Goal: Task Accomplishment & Management: Manage account settings

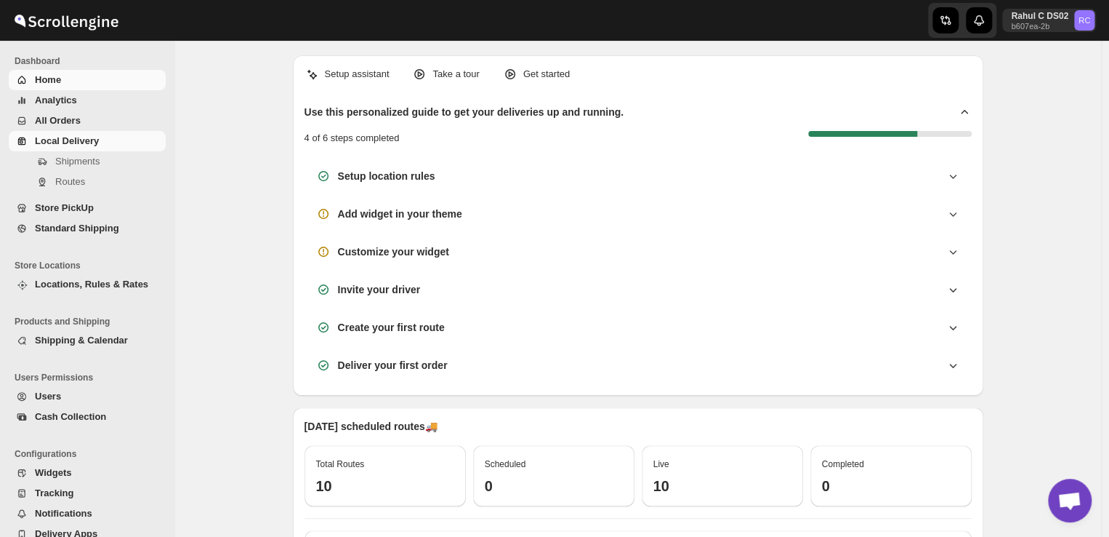
click at [95, 140] on span "Local Delivery" at bounding box center [67, 140] width 64 height 11
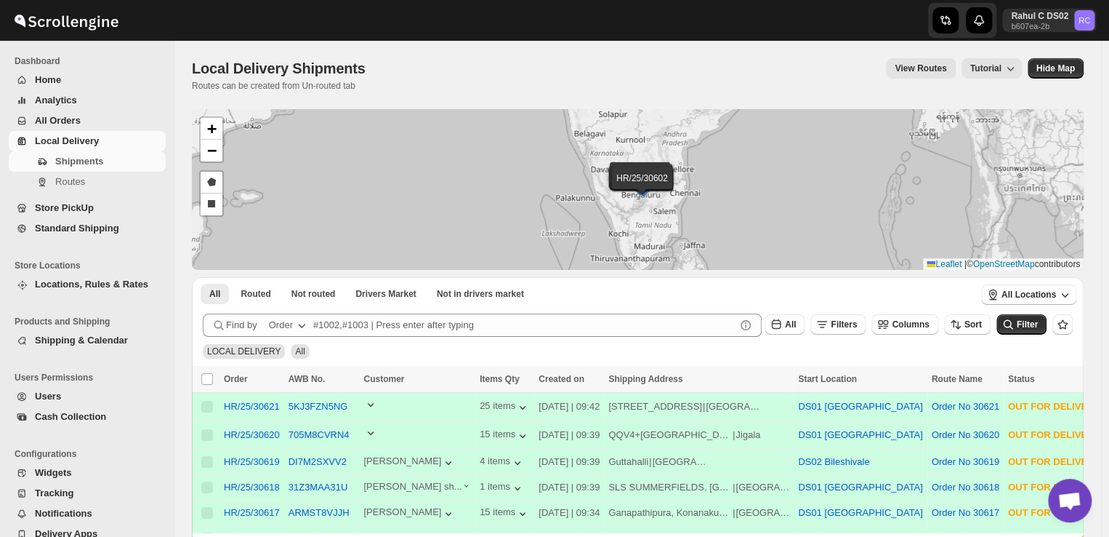
click at [591, 13] on div at bounding box center [551, 20] width 349 height 41
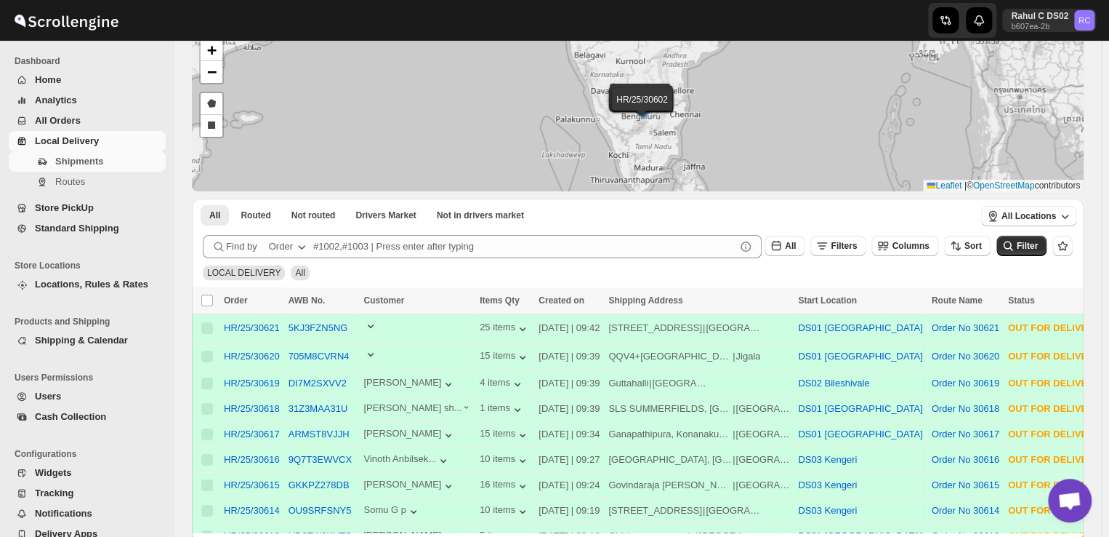
scroll to position [87, 0]
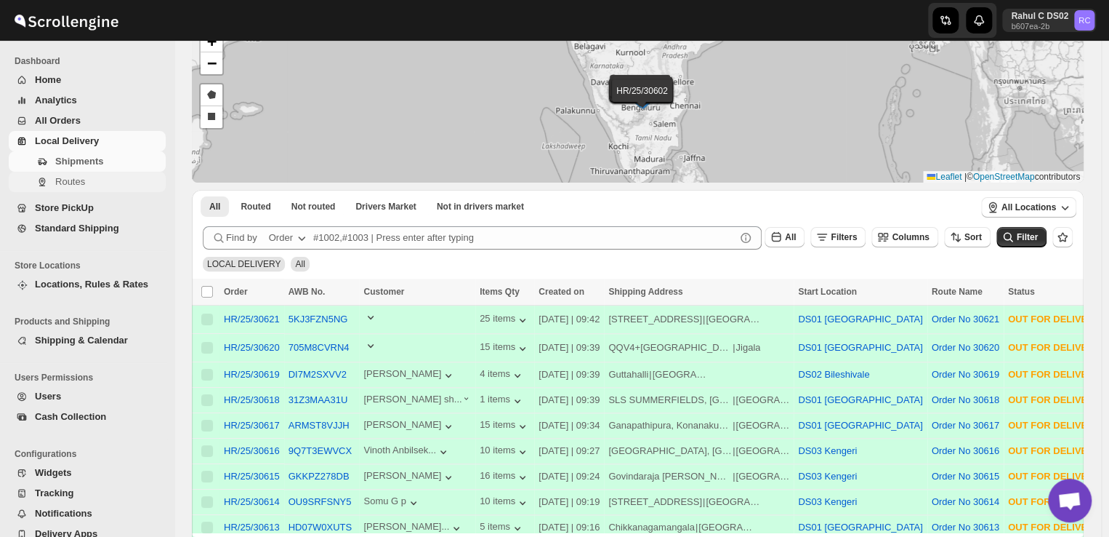
click at [61, 180] on span "Routes" at bounding box center [70, 181] width 30 height 11
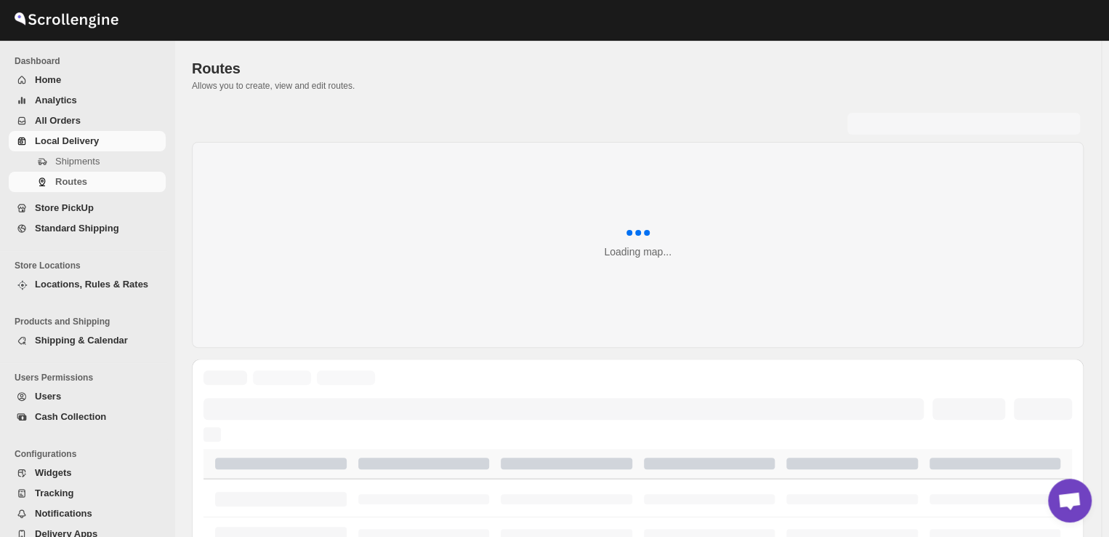
click at [61, 180] on span "Routes" at bounding box center [71, 181] width 32 height 11
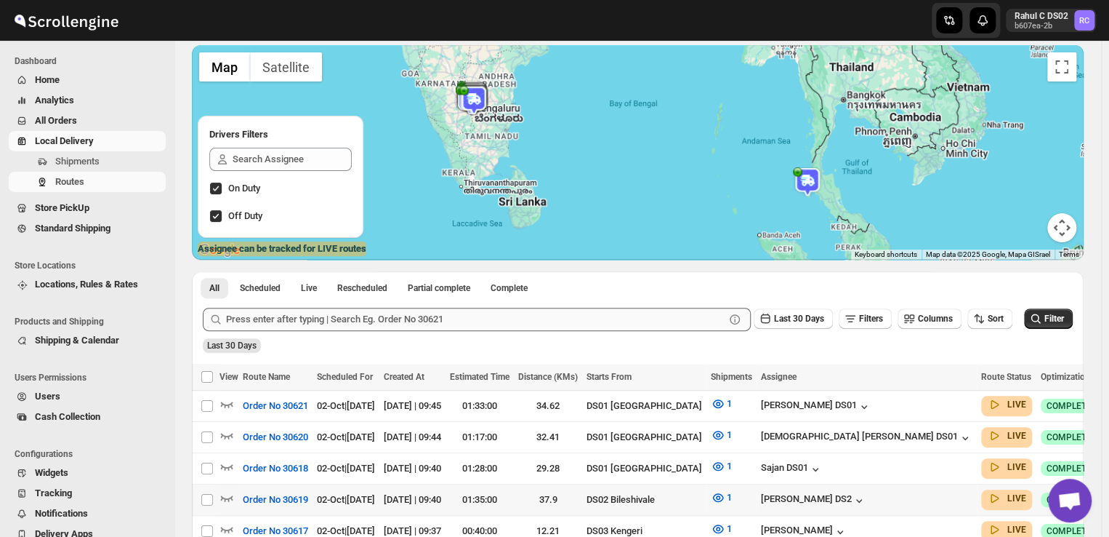
scroll to position [188, 0]
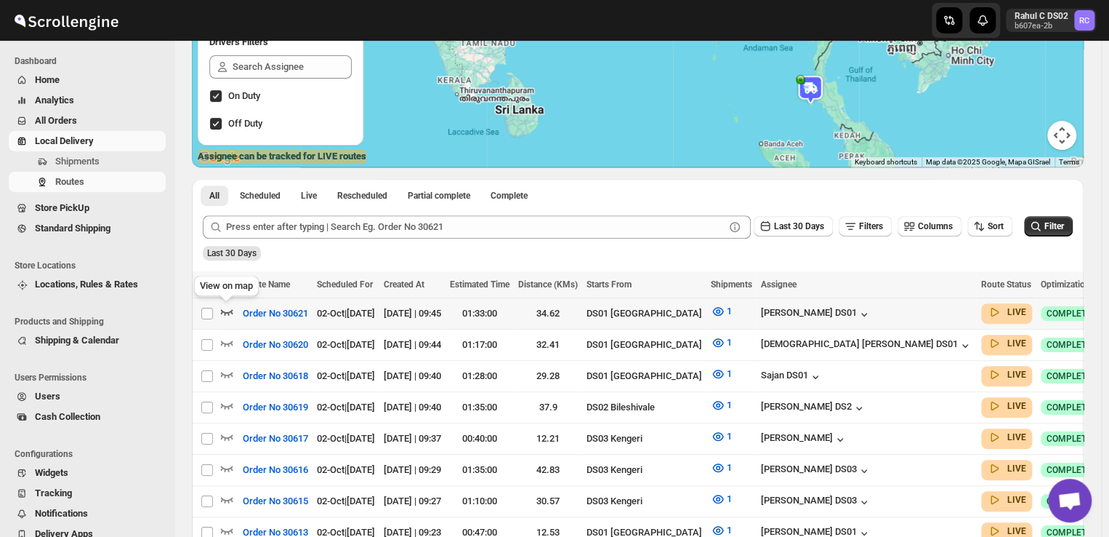
click at [224, 312] on icon "button" at bounding box center [227, 312] width 12 height 6
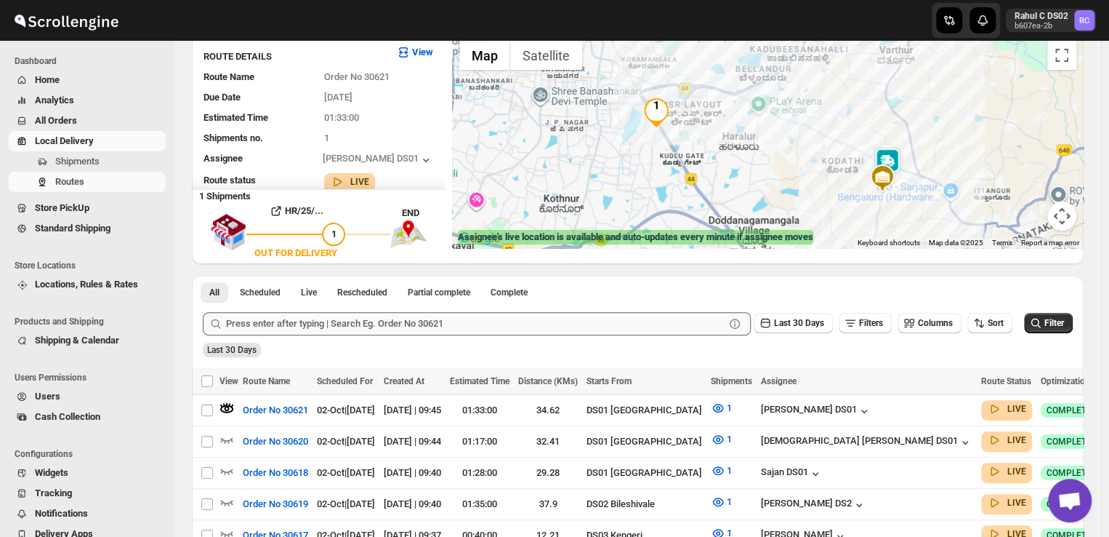
scroll to position [80, 0]
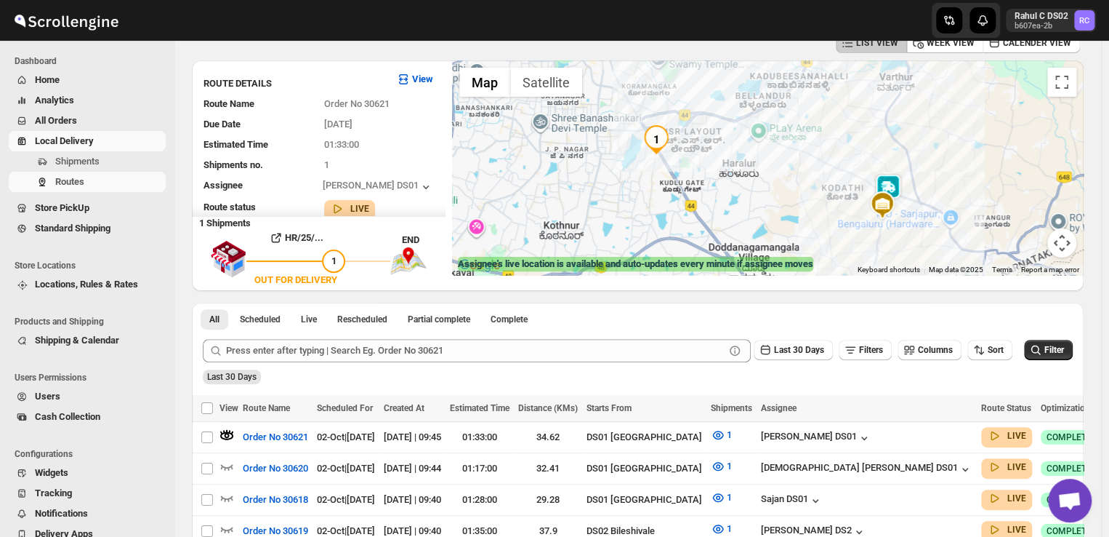
click at [899, 183] on img at bounding box center [888, 188] width 29 height 29
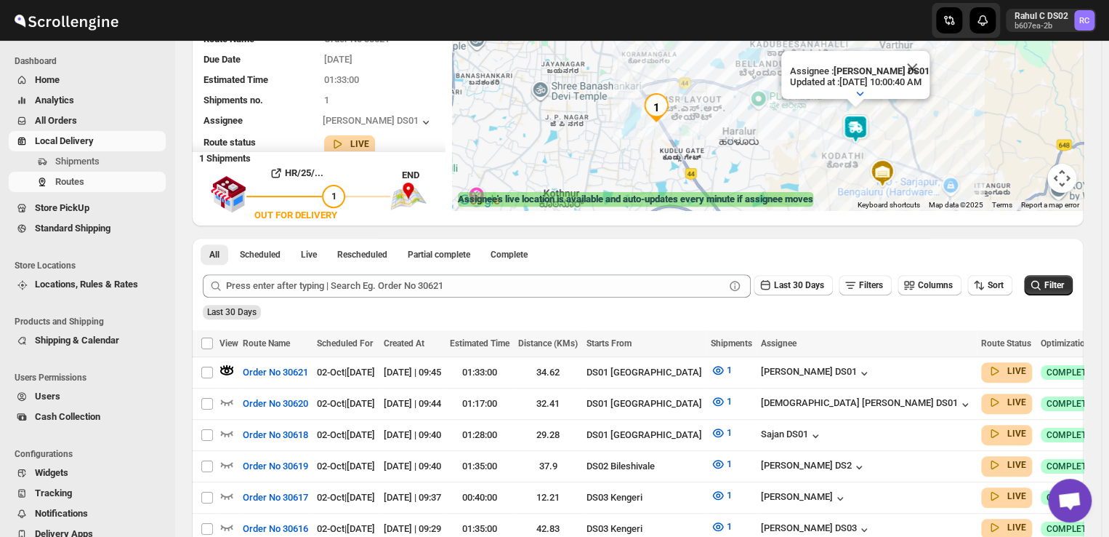
scroll to position [0, 0]
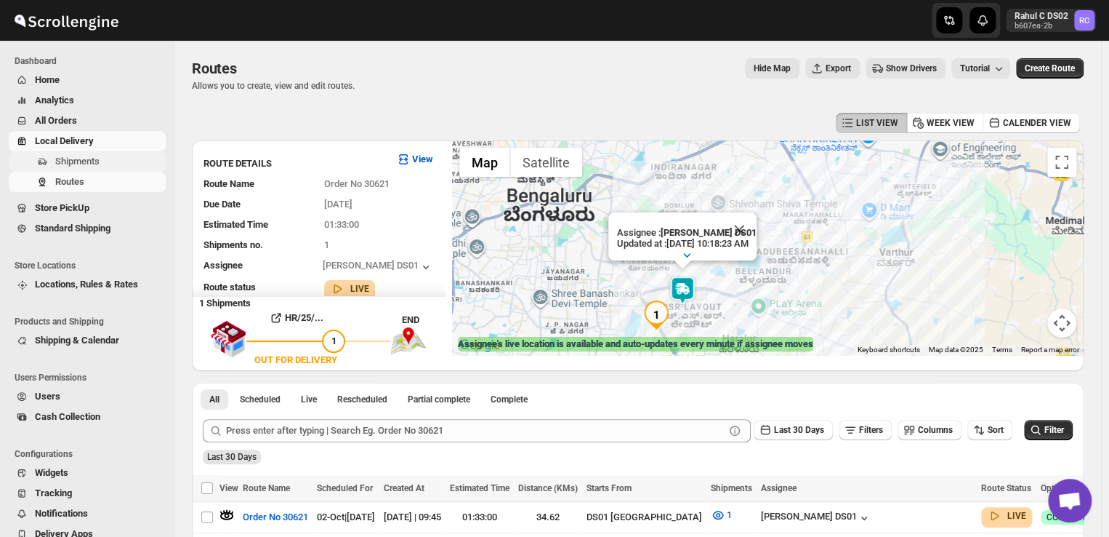
click at [73, 156] on span "Shipments" at bounding box center [77, 161] width 44 height 11
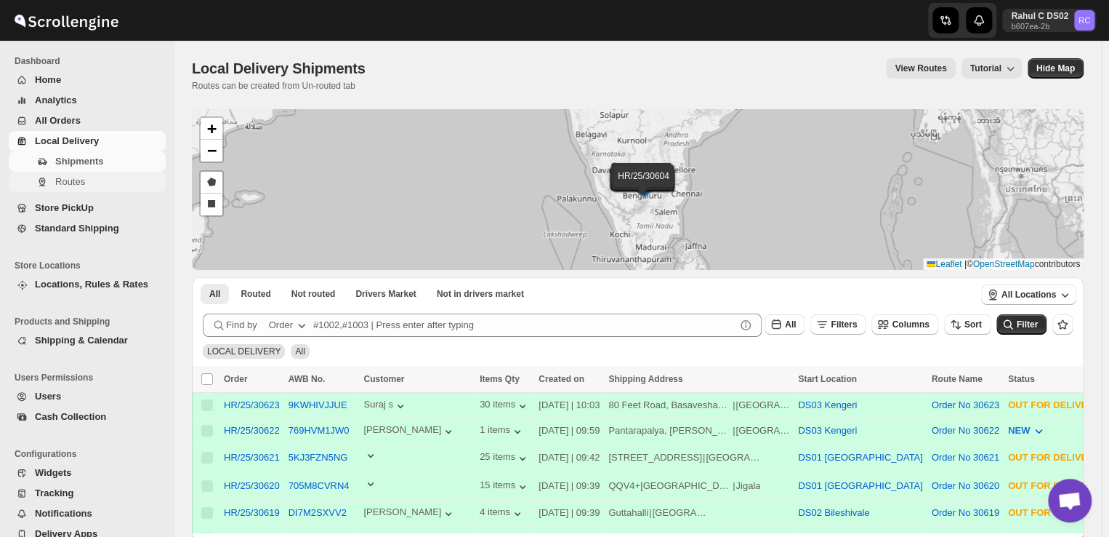
click at [119, 179] on span "Routes" at bounding box center [109, 181] width 108 height 15
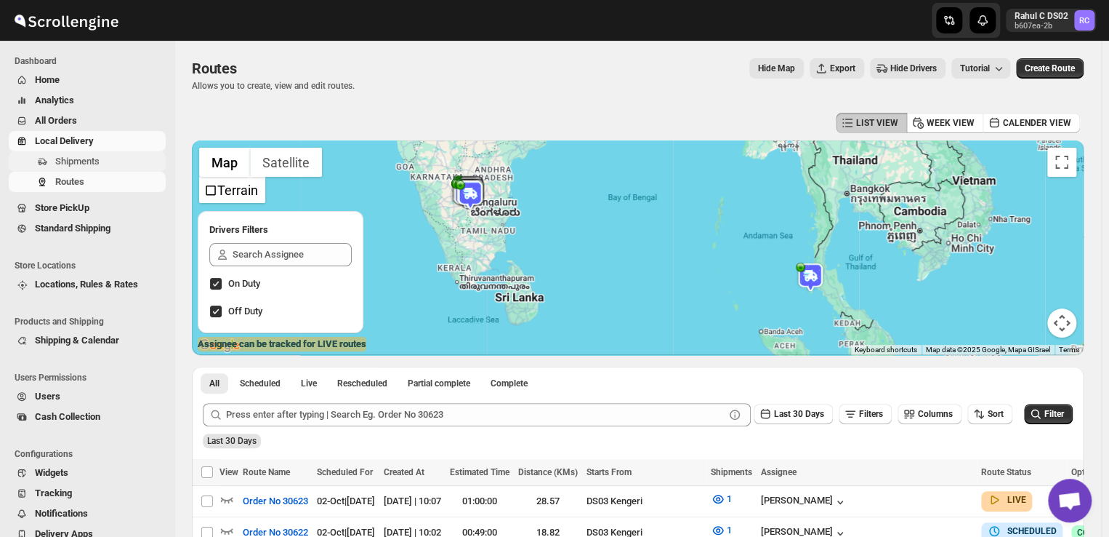
click at [87, 161] on span "Shipments" at bounding box center [77, 161] width 44 height 11
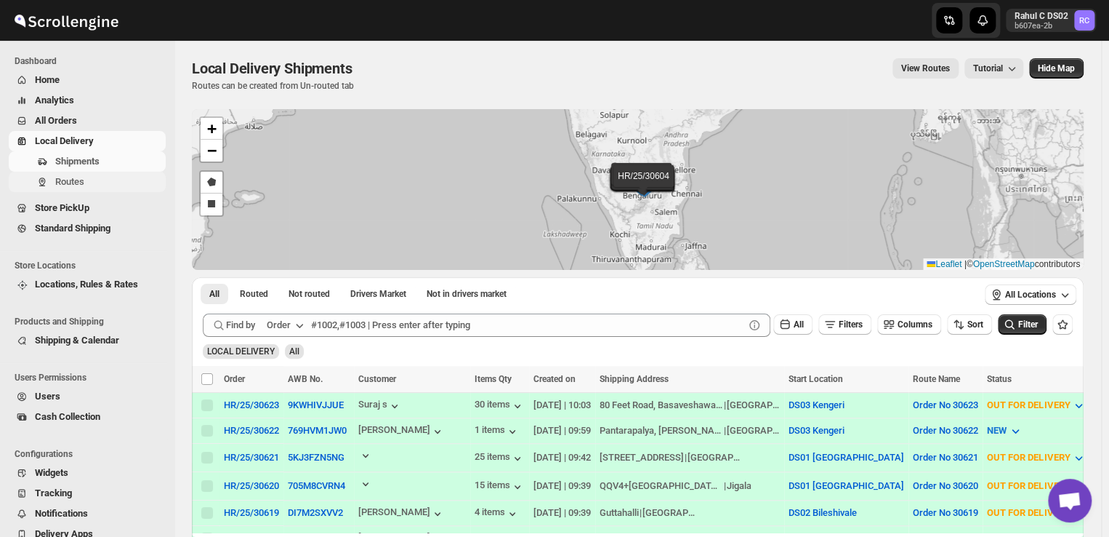
click at [103, 174] on span "Routes" at bounding box center [109, 181] width 108 height 15
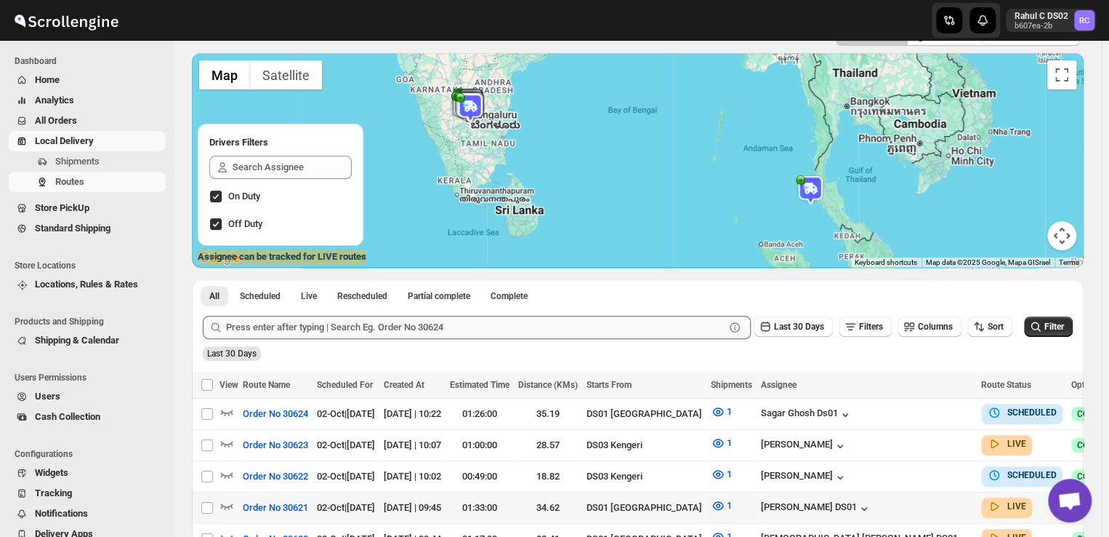
scroll to position [183, 0]
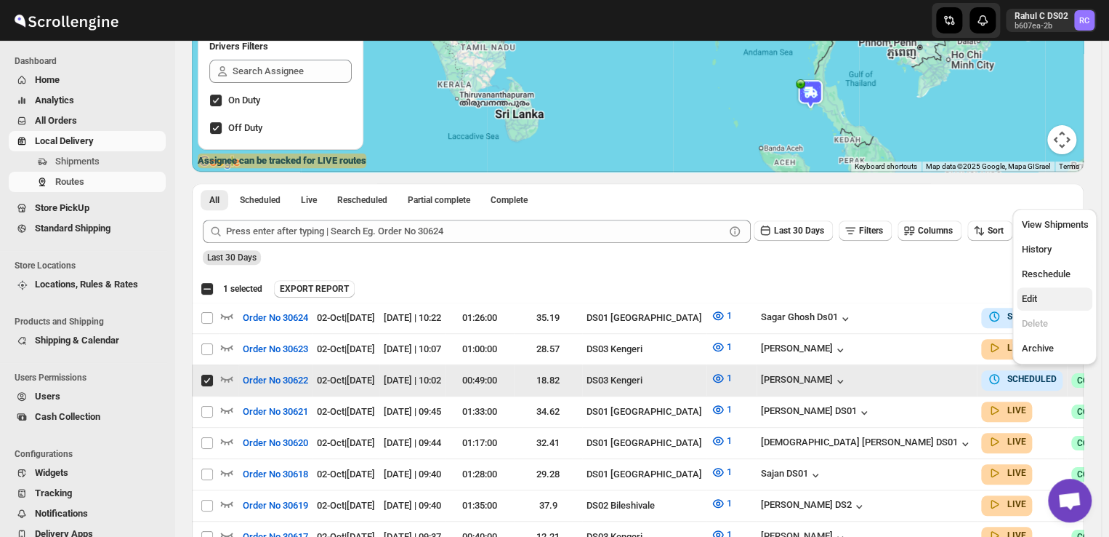
click at [1042, 297] on span "Edit" at bounding box center [1054, 299] width 67 height 15
checkbox input "false"
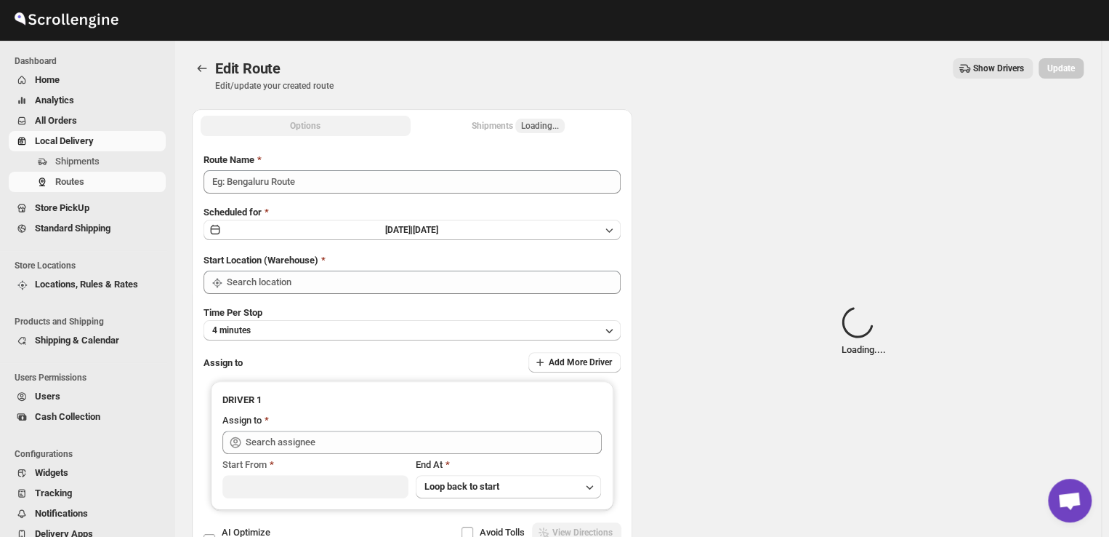
type input "Order No 30622"
type input "DS03 Kengeri"
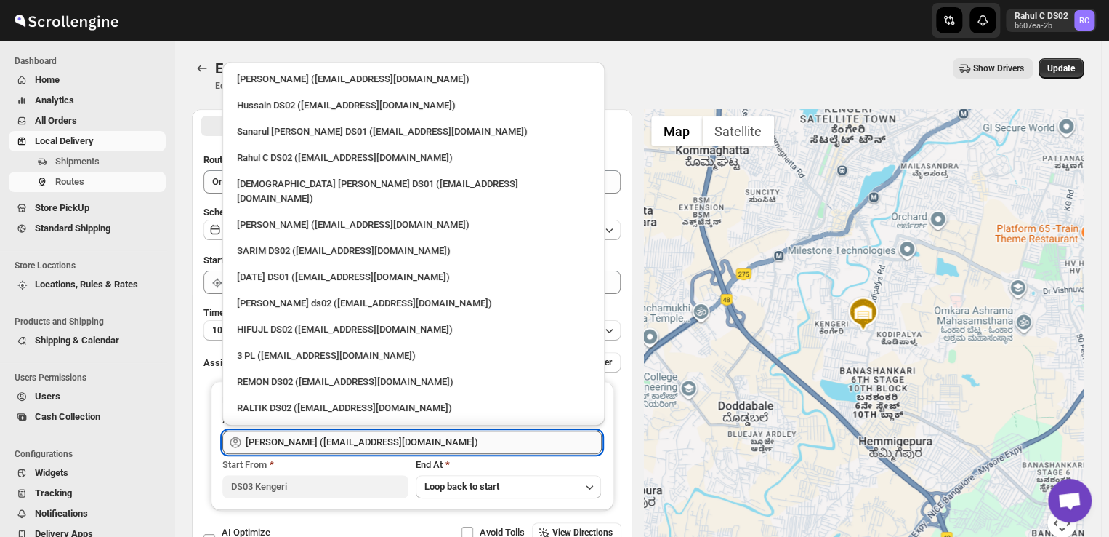
click at [430, 443] on input "[PERSON_NAME] ([EMAIL_ADDRESS][DOMAIN_NAME])" at bounding box center [424, 441] width 356 height 23
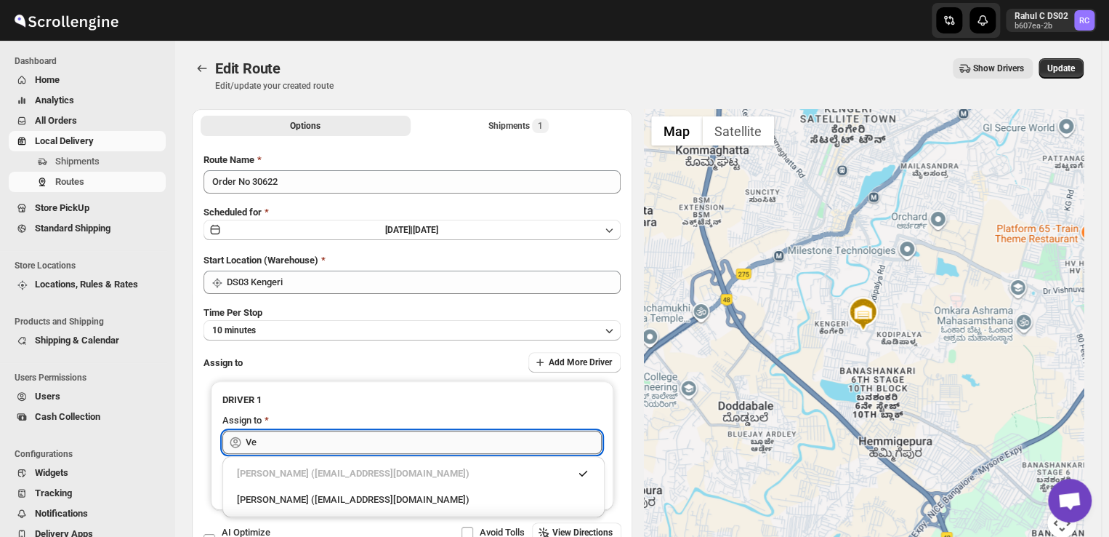
type input "V"
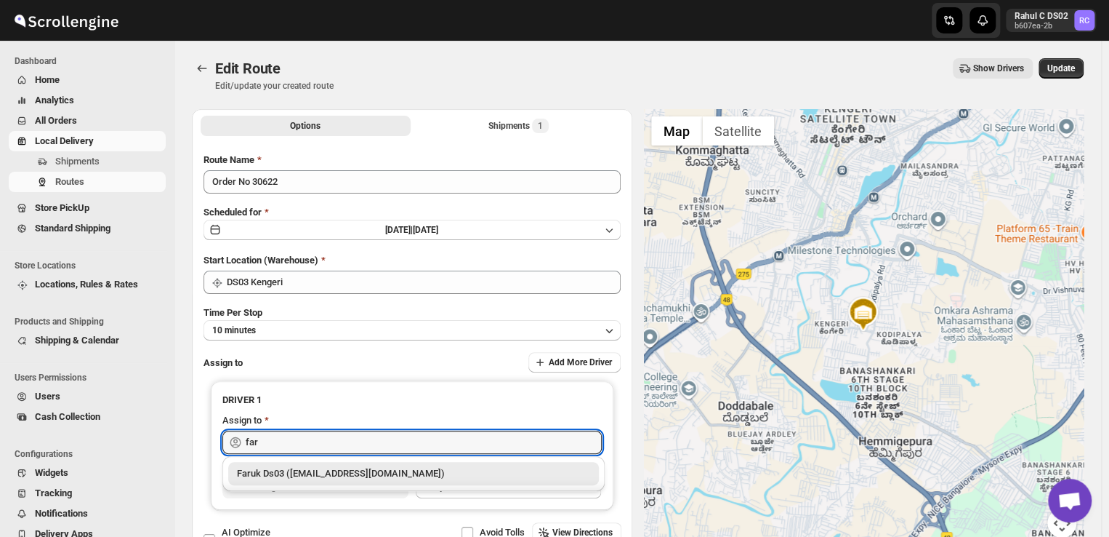
click at [414, 472] on div "Faruk Ds03 ([EMAIL_ADDRESS][DOMAIN_NAME])" at bounding box center [413, 473] width 353 height 15
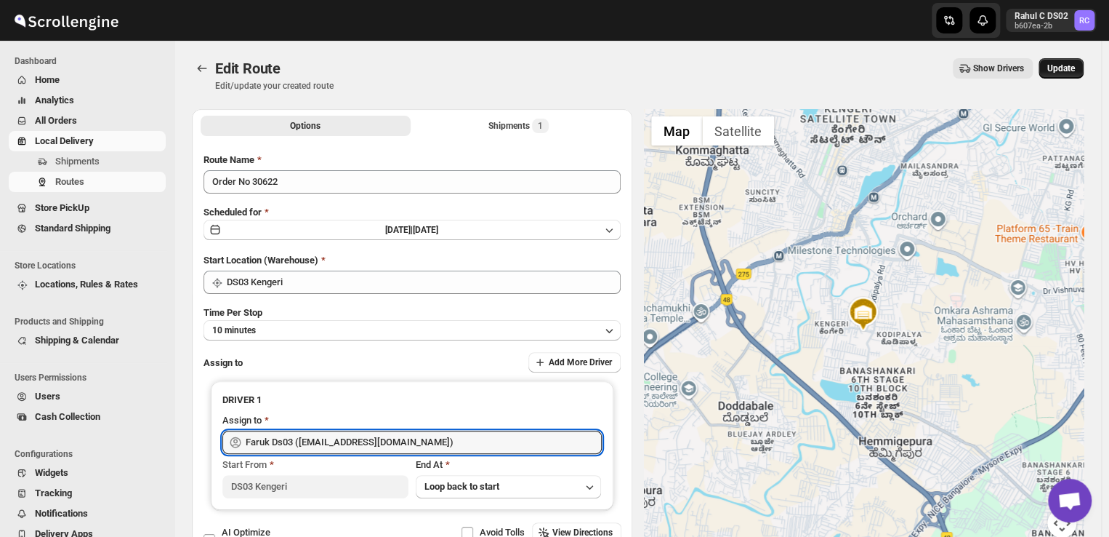
type input "Faruk Ds03 ([EMAIL_ADDRESS][DOMAIN_NAME])"
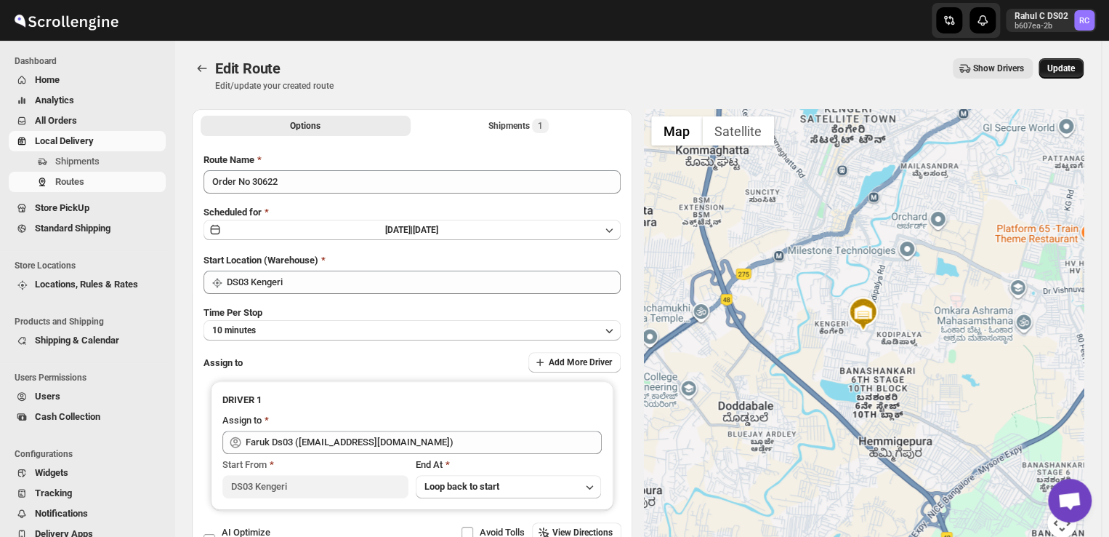
click at [1062, 65] on span "Update" at bounding box center [1062, 69] width 28 height 12
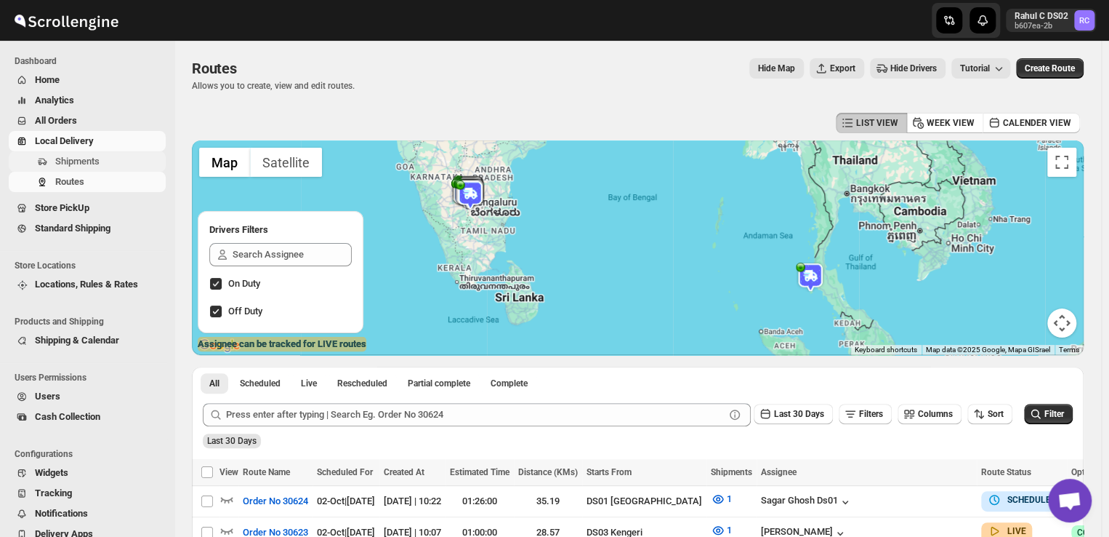
click at [102, 159] on span "Shipments" at bounding box center [109, 161] width 108 height 15
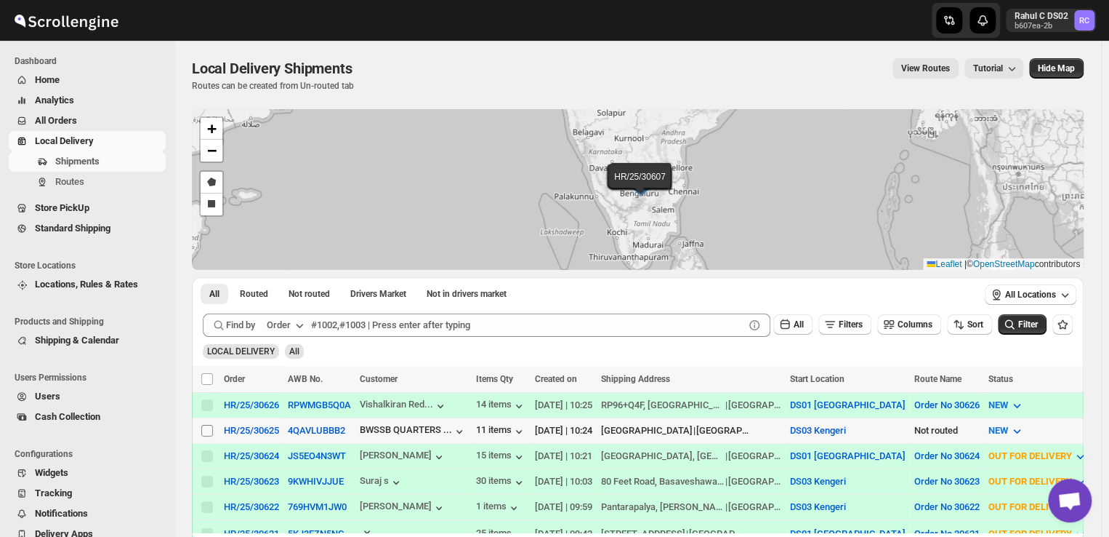
click at [209, 428] on input "Select shipment" at bounding box center [207, 431] width 12 height 12
checkbox input "true"
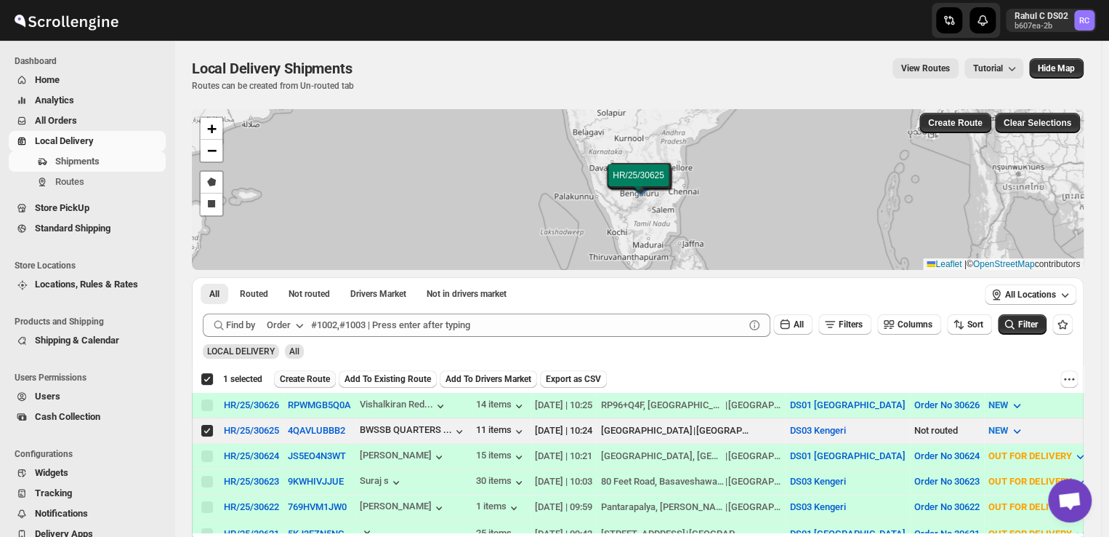
click at [321, 381] on span "Create Route" at bounding box center [305, 379] width 50 height 12
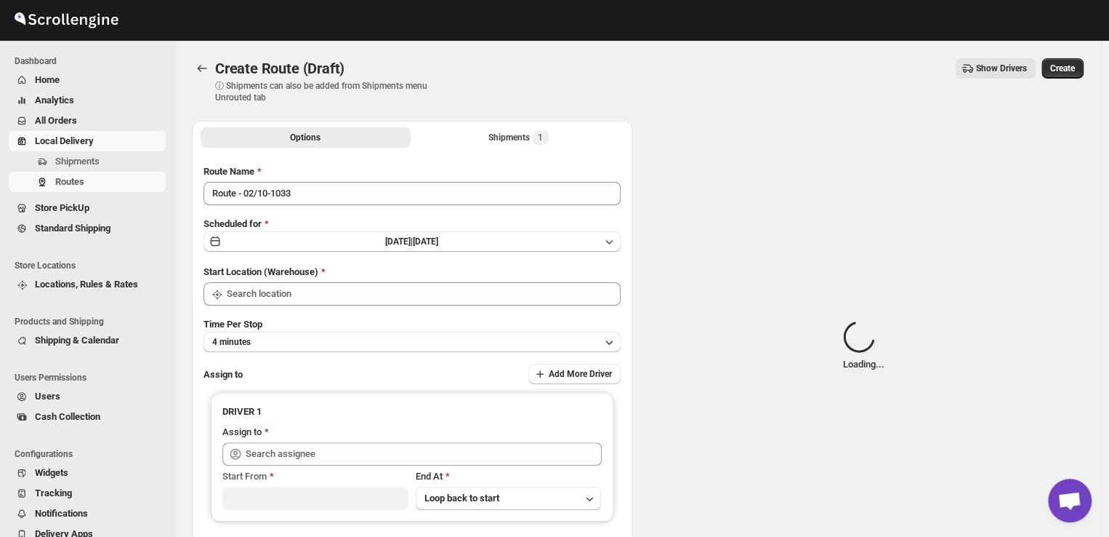
type input "DS03 Kengeri"
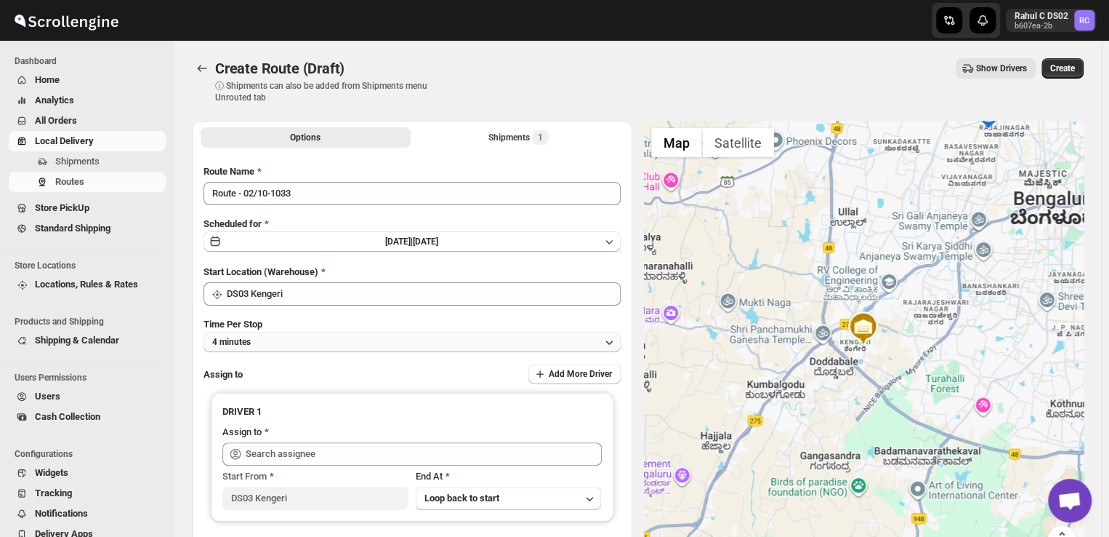
click at [278, 340] on button "4 minutes" at bounding box center [412, 342] width 417 height 20
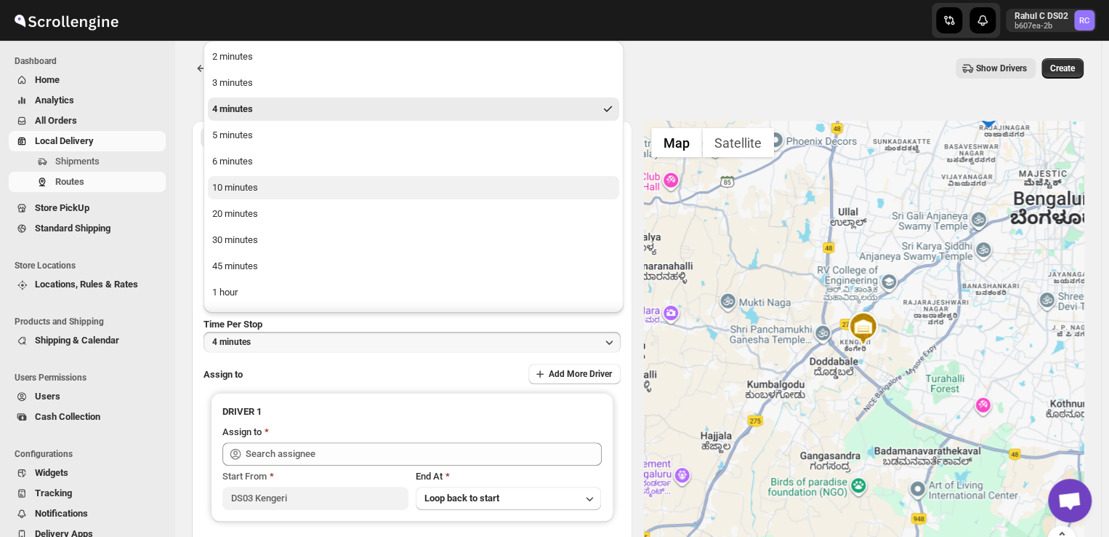
click at [273, 192] on button "10 minutes" at bounding box center [413, 187] width 411 height 23
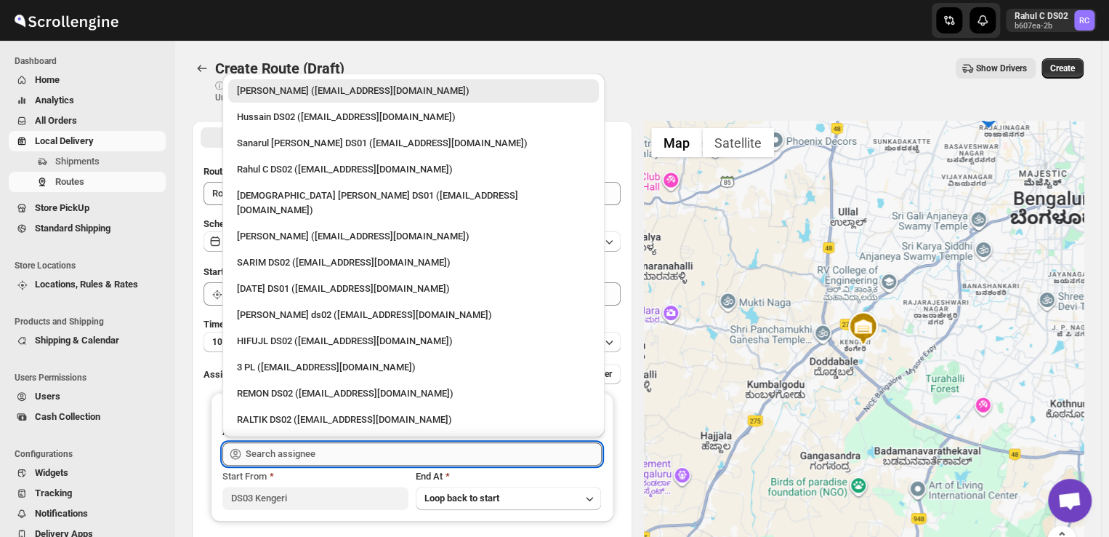
click at [330, 456] on input "text" at bounding box center [424, 453] width 356 height 23
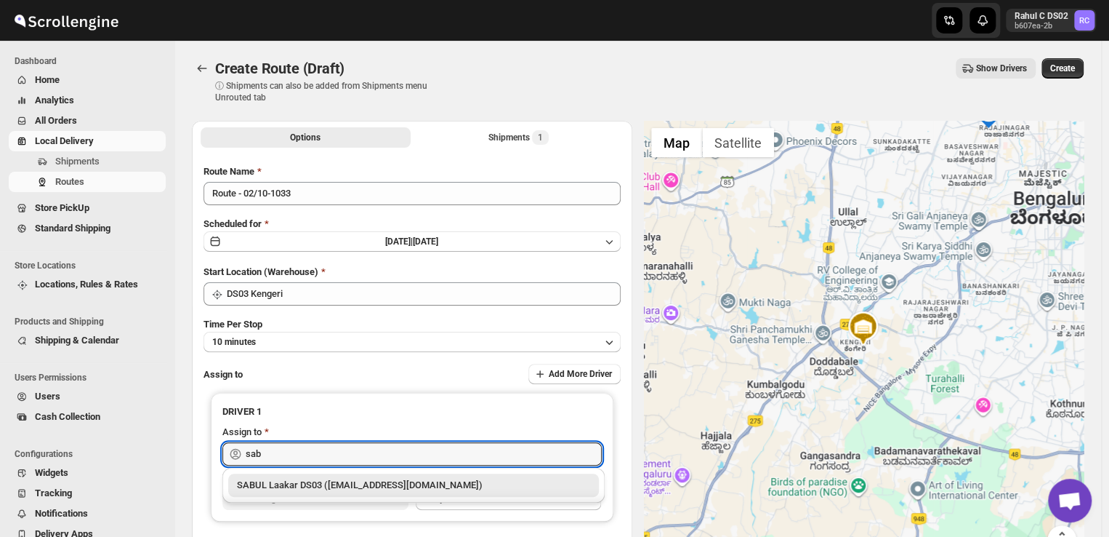
click at [308, 485] on div "SABUL Laakar DS03 ([EMAIL_ADDRESS][DOMAIN_NAME])" at bounding box center [413, 485] width 353 height 15
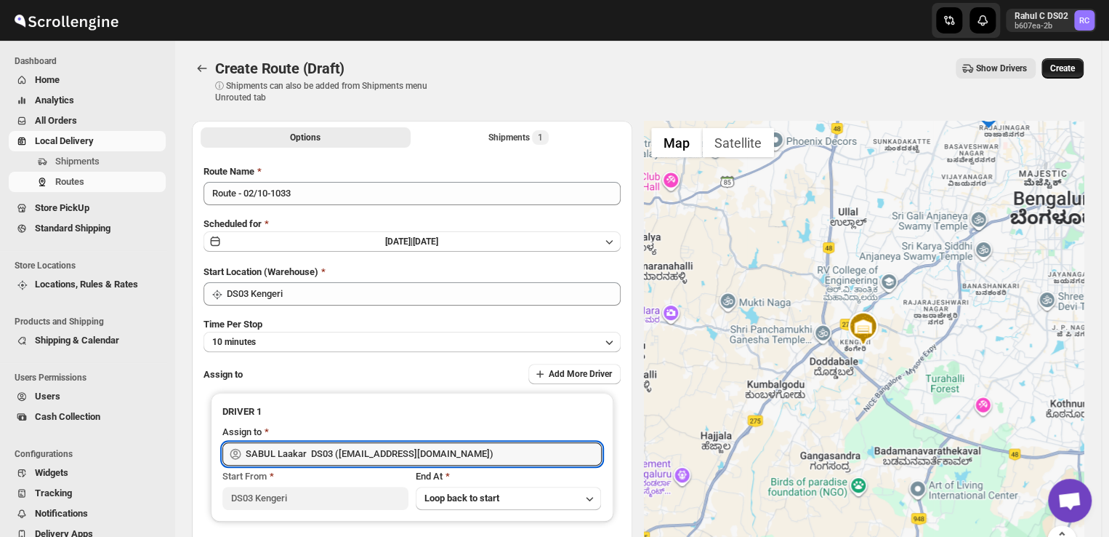
type input "SABUL Laakar DS03 ([EMAIL_ADDRESS][DOMAIN_NAME])"
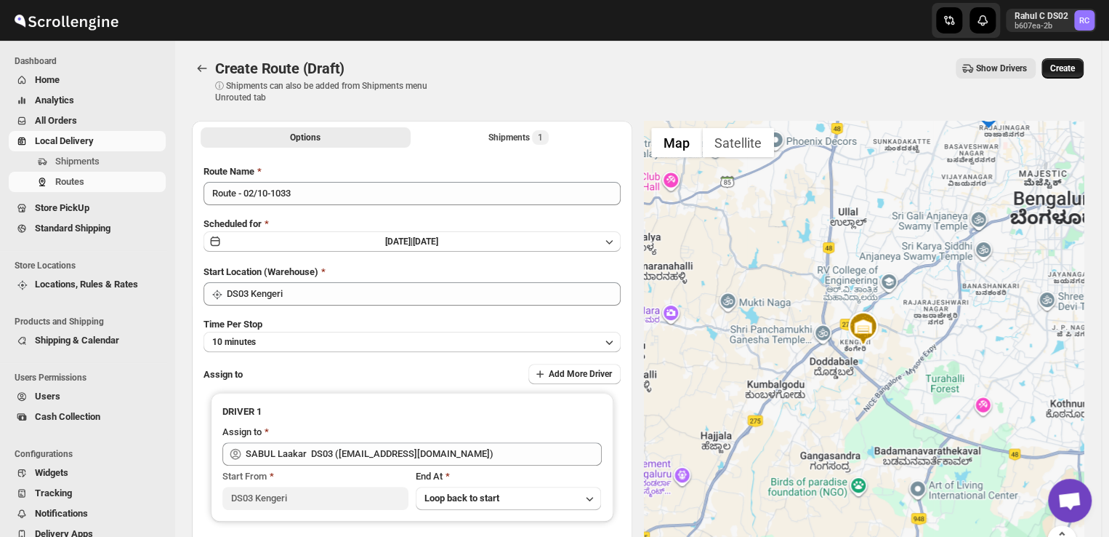
click at [1075, 73] on span "Create" at bounding box center [1063, 69] width 25 height 12
